Goal: Information Seeking & Learning: Find specific page/section

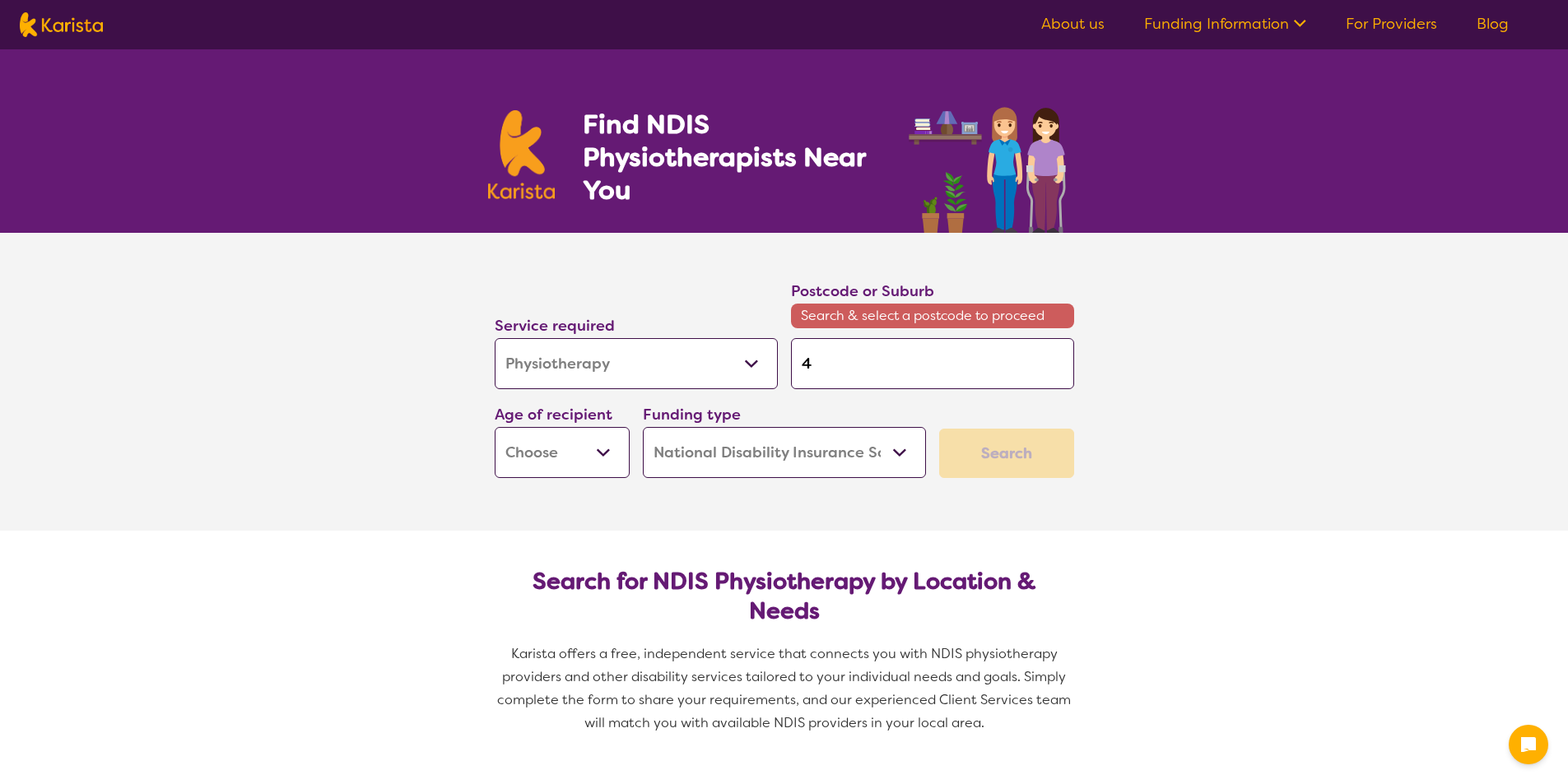
select select "Physiotherapy"
select select "NDIS"
select select "Physiotherapy"
select select "NDIS"
type input "41"
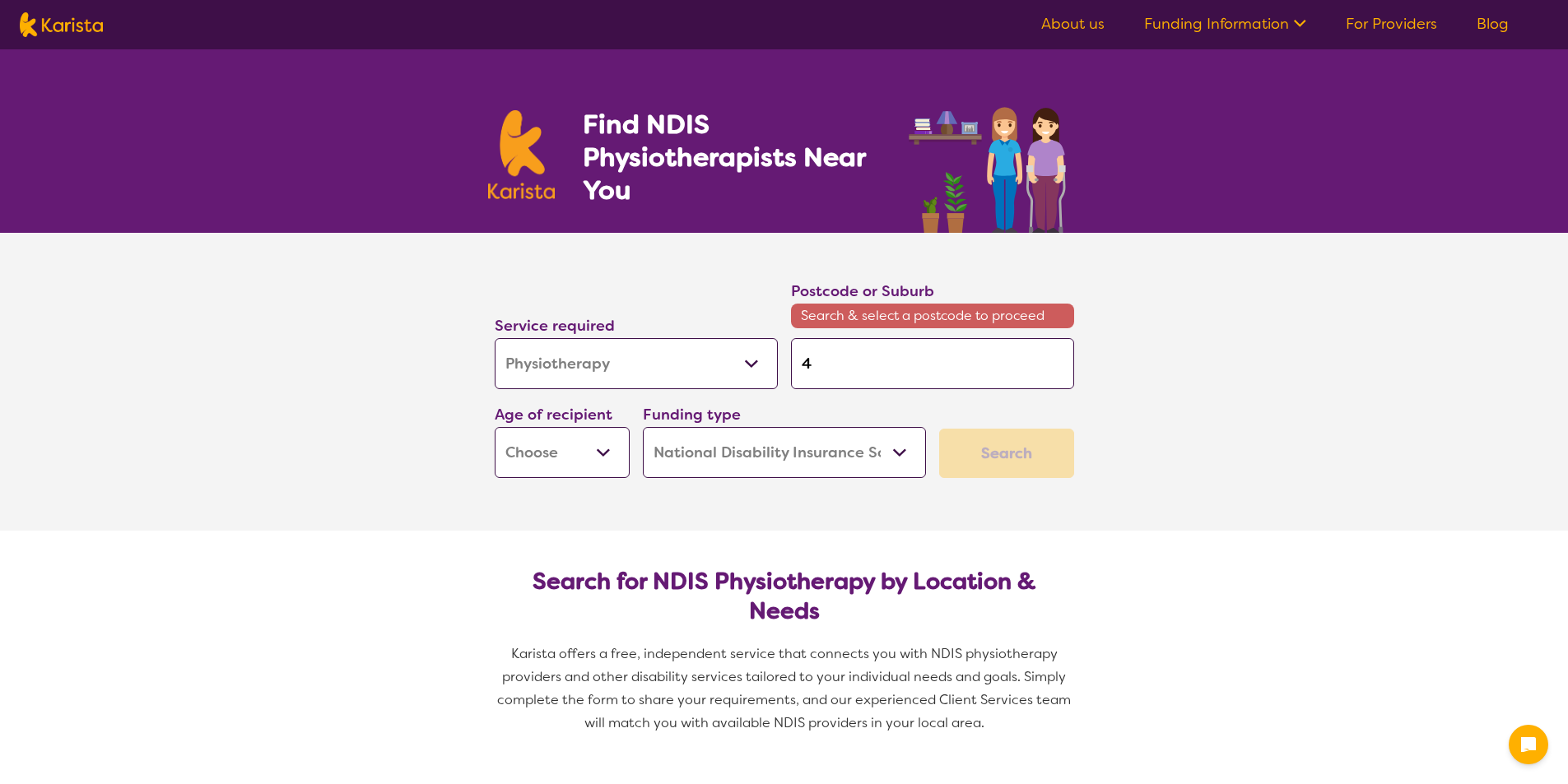
type input "41"
type input "416"
type input "4164"
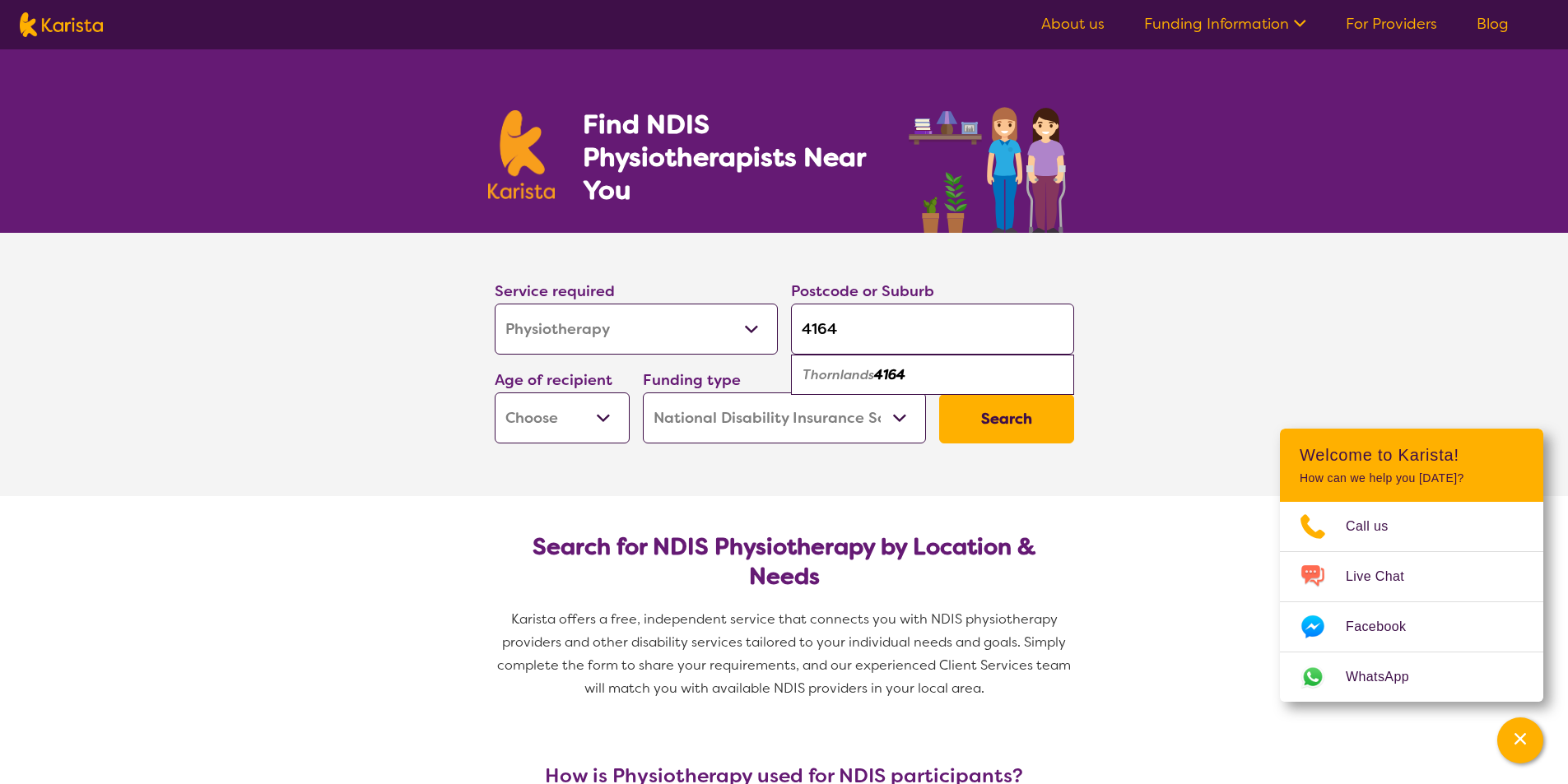
type input "4164"
click at [594, 420] on select "Early Childhood - 0 to 9 Child - 10 to 11 Adolescent - 12 to 17 Adult - 18 to 6…" at bounding box center [562, 418] width 135 height 51
select select "AD"
click at [495, 392] on select "Early Childhood - 0 to 9 Child - 10 to 11 Adolescent - 12 to 17 Adult - 18 to 6…" at bounding box center [562, 418] width 135 height 51
select select "AD"
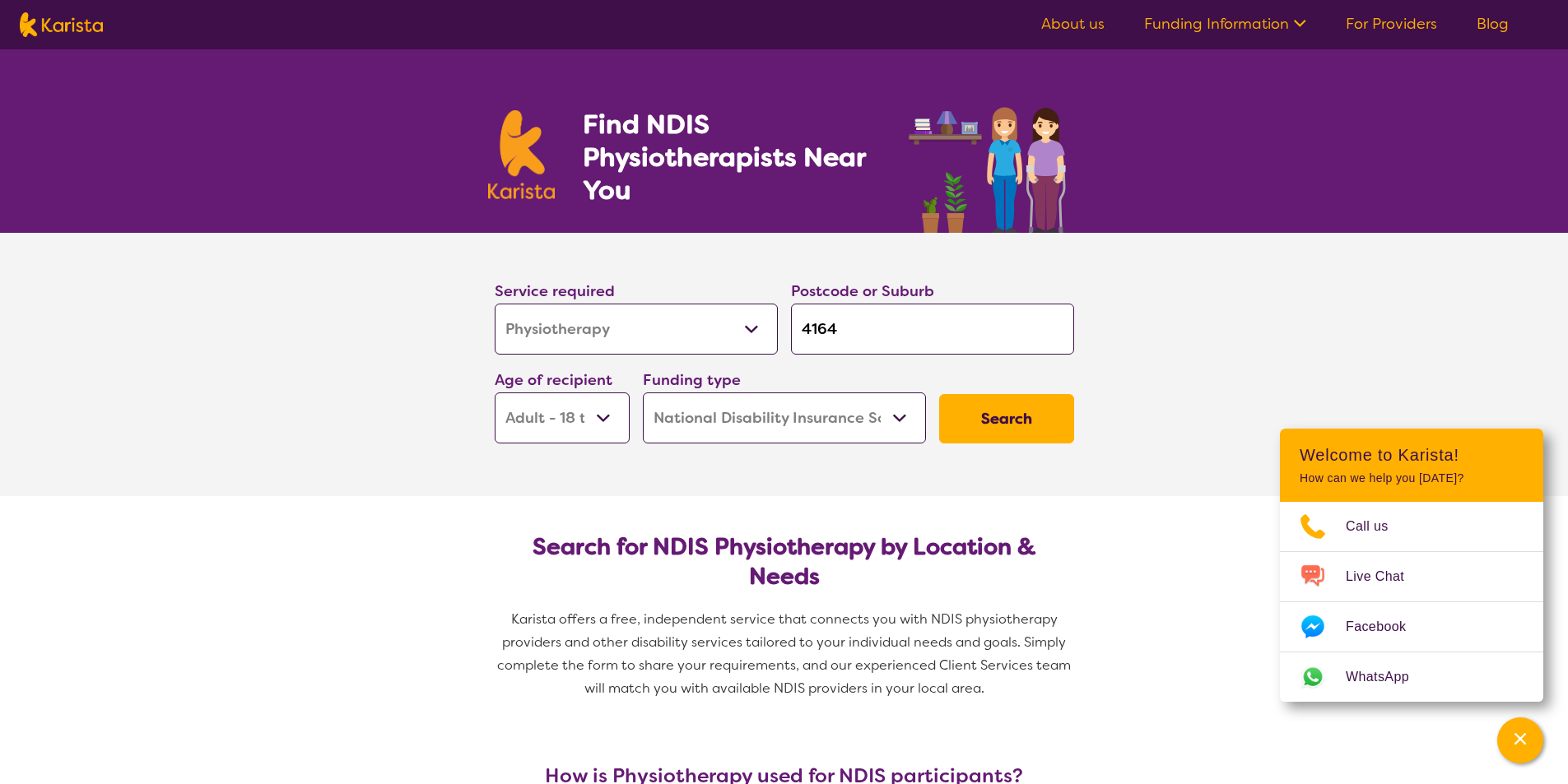
click at [904, 420] on select "Home Care Package (HCP) National Disability Insurance Scheme (NDIS) I don't know" at bounding box center [784, 418] width 283 height 51
click at [1006, 368] on div "Service required Allied Health Assistant Assessment ([MEDICAL_DATA] or [MEDICAL…" at bounding box center [784, 361] width 592 height 178
click at [996, 411] on button "Search" at bounding box center [1007, 419] width 135 height 49
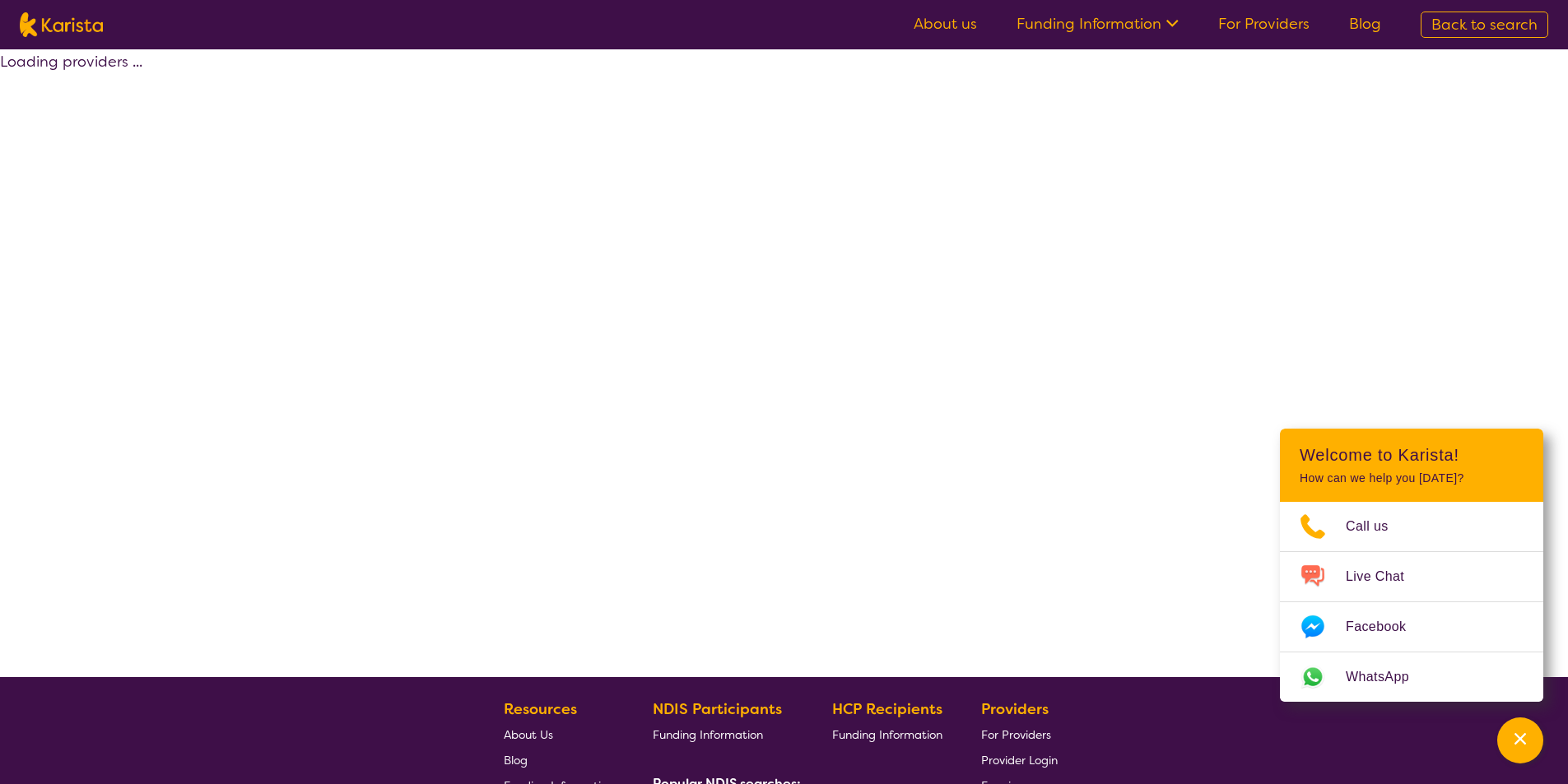
select select "NDIS"
select select "Physiotherapy"
select select "AD"
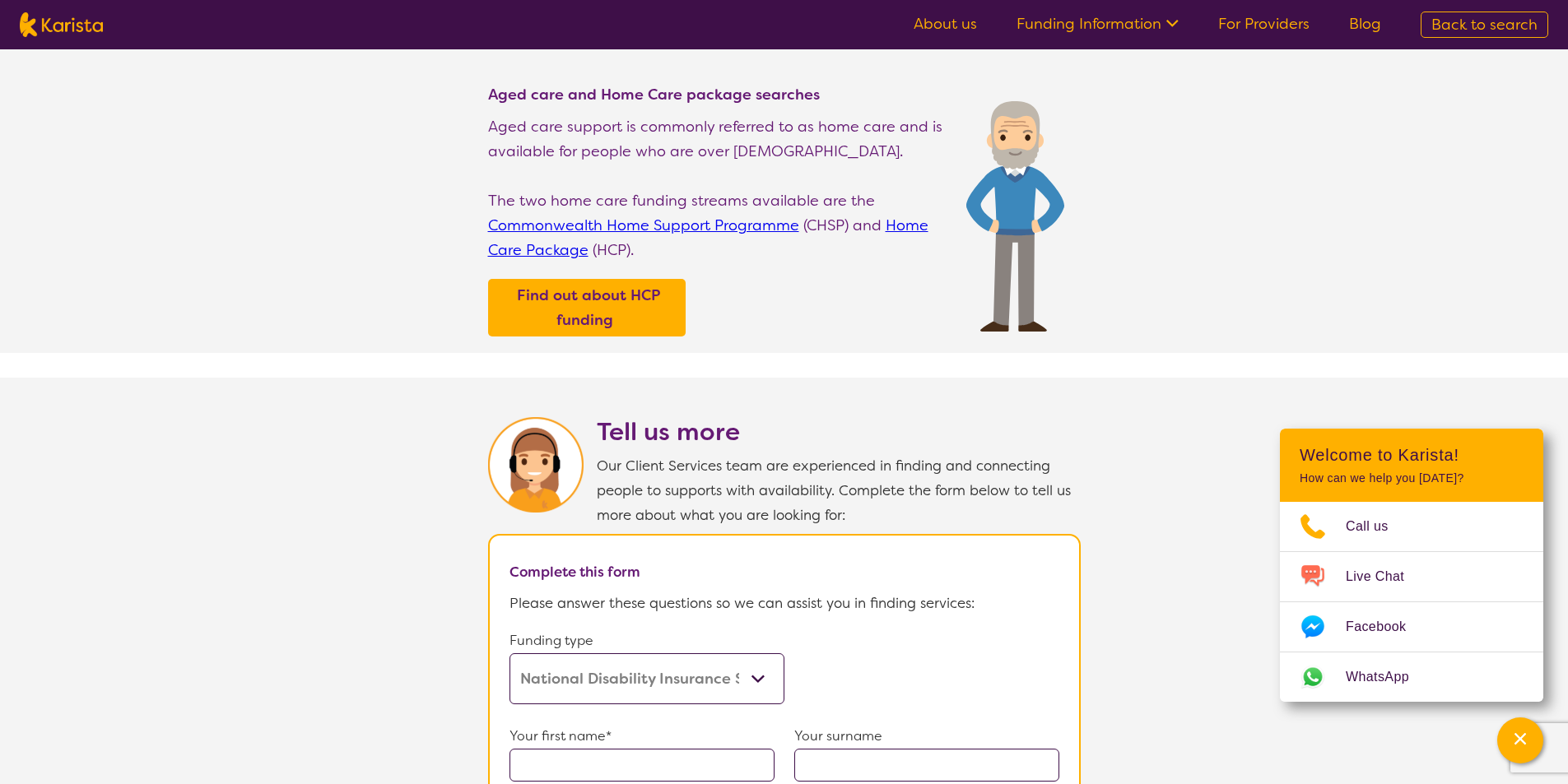
scroll to position [247, 0]
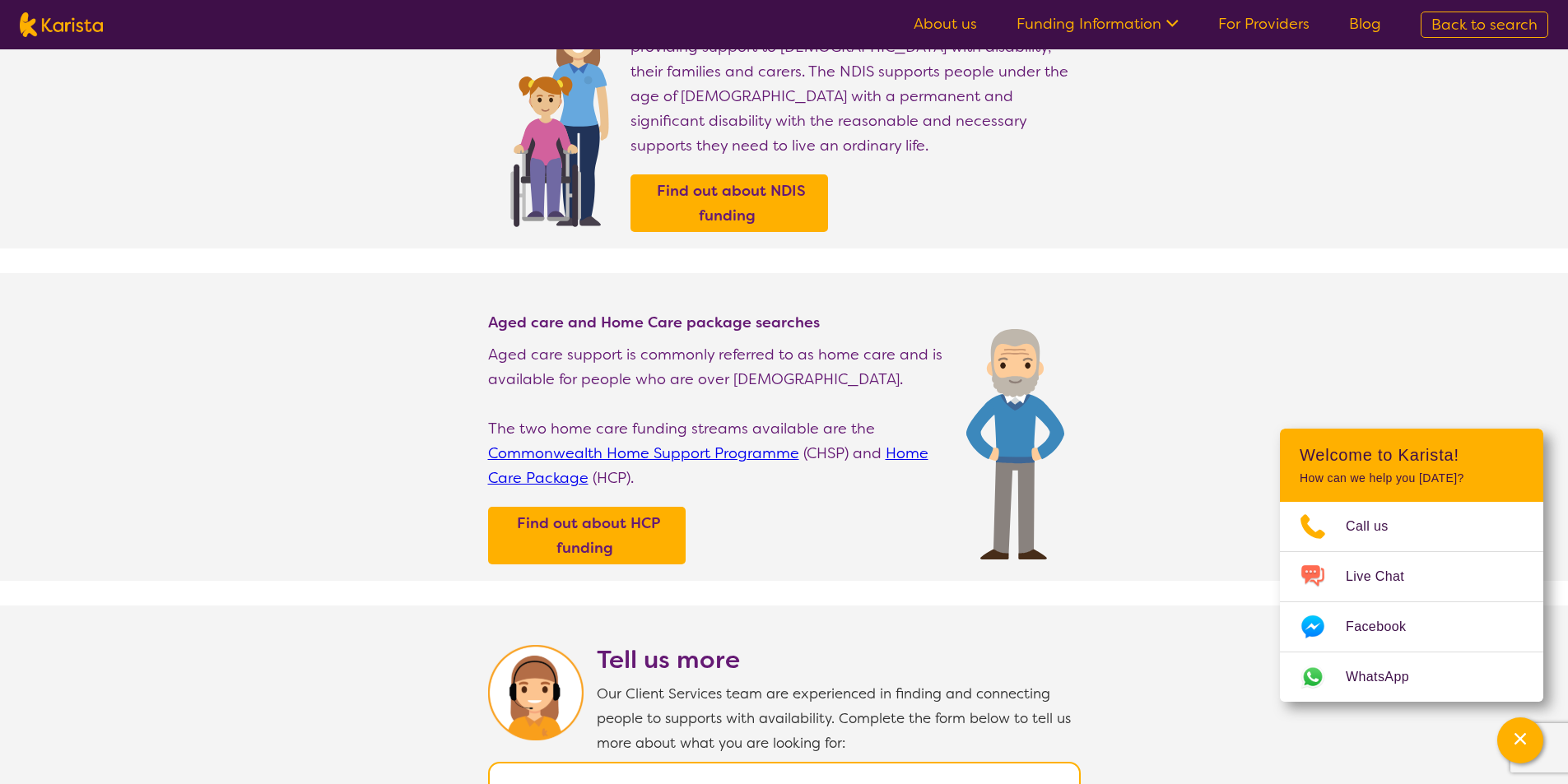
select select "Physiotherapy"
select select "AD"
select select "NDIS"
select select "Physiotherapy"
select select "AD"
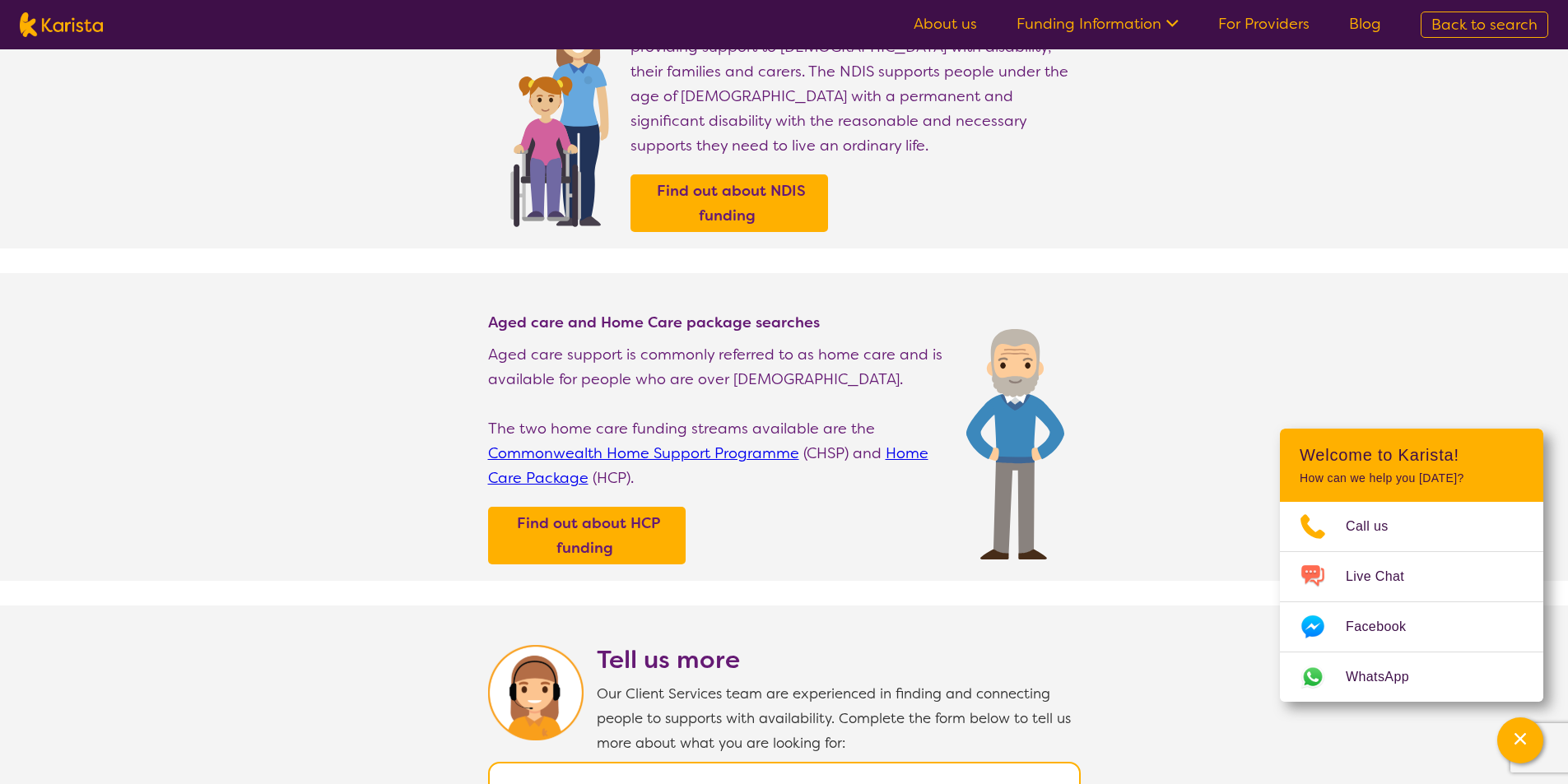
select select "NDIS"
